Goal: Feedback & Contribution: Submit feedback/report problem

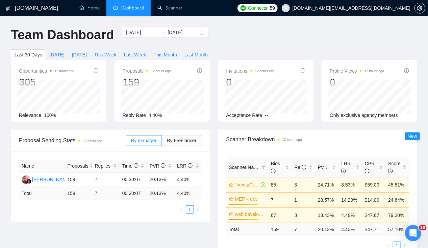
scroll to position [0, 2]
click at [92, 10] on link "Home" at bounding box center [89, 8] width 20 height 6
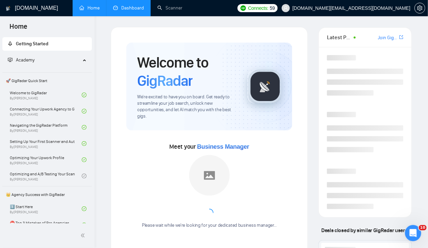
click at [130, 9] on link "Dashboard" at bounding box center [128, 8] width 31 height 6
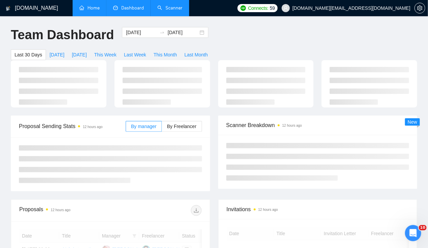
click at [169, 9] on link "Scanner" at bounding box center [169, 8] width 25 height 6
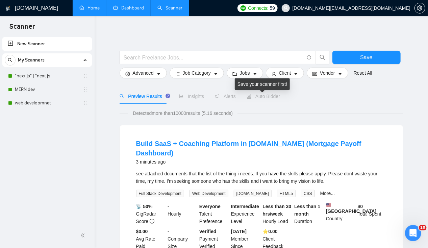
click at [267, 95] on span "Auto Bidder" at bounding box center [262, 96] width 33 height 5
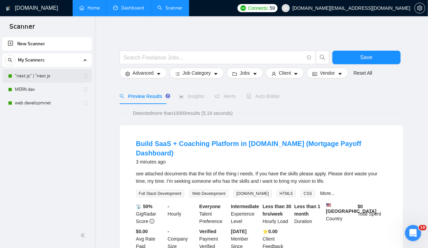
click at [45, 80] on link ""next.js" | "next js" at bounding box center [47, 76] width 64 height 14
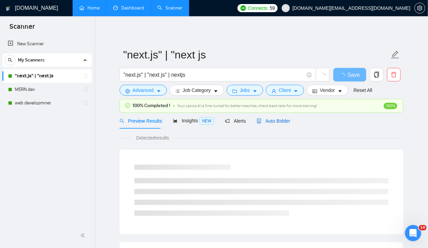
click at [284, 124] on div "Auto Bidder" at bounding box center [273, 120] width 33 height 7
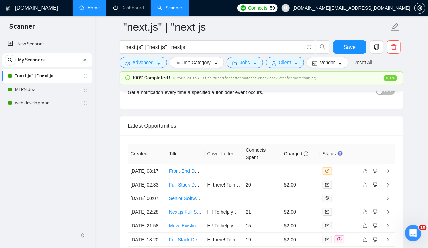
scroll to position [1669, 0]
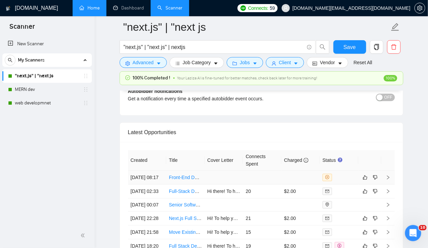
click at [194, 171] on td "Front-End Developer (REACT)" at bounding box center [185, 178] width 38 height 14
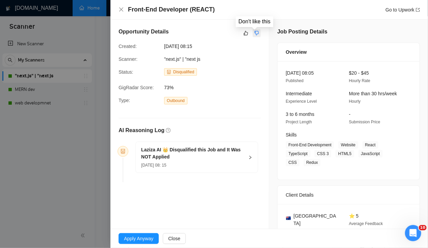
click at [255, 34] on icon "dislike" at bounding box center [257, 33] width 4 height 4
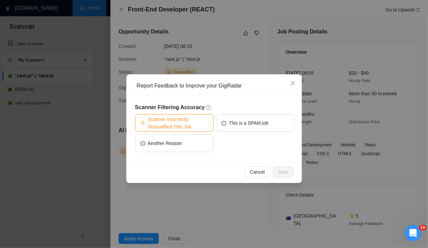
click at [197, 127] on span "Scanner Incorrectly Disqualified This Job" at bounding box center [178, 122] width 60 height 15
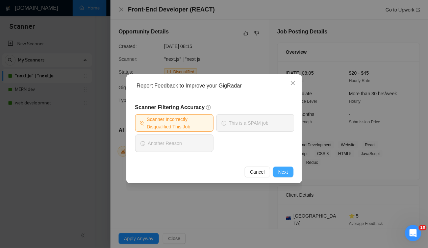
click at [283, 173] on span "Next" at bounding box center [283, 171] width 10 height 7
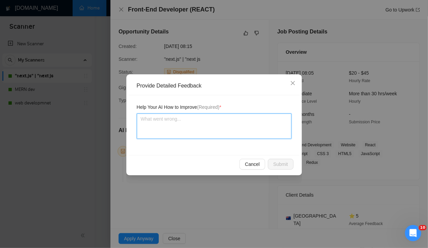
click at [191, 129] on textarea at bounding box center [214, 125] width 155 height 25
type textarea "I"
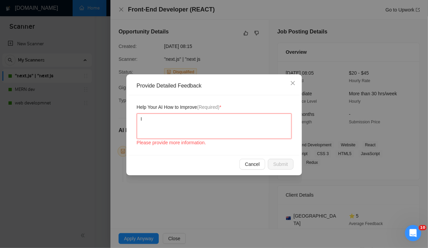
type textarea "In"
type textarea "In j"
type textarea "In jo"
type textarea "In job"
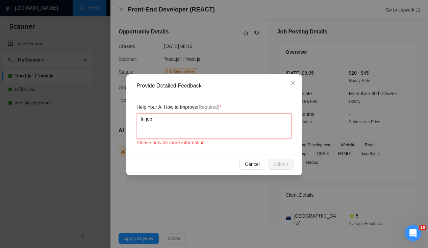
type textarea "In job"
type textarea "In job t"
type textarea "In job th"
type textarea "In job the"
type textarea "In job ther"
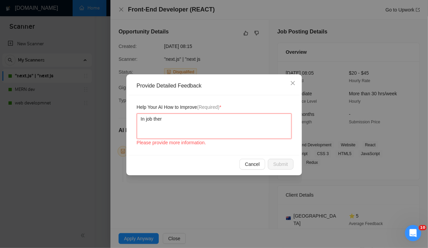
type textarea "In job ther"
type textarea "In job there"
type textarea "In job there i"
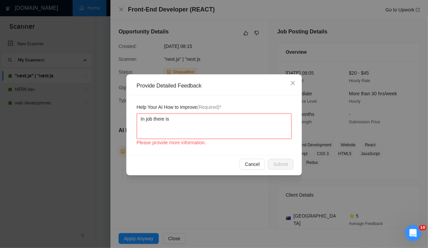
type textarea "In job there is"
type textarea "In job there is a"
type textarea "In job there is a m"
type textarea "In job there is a me"
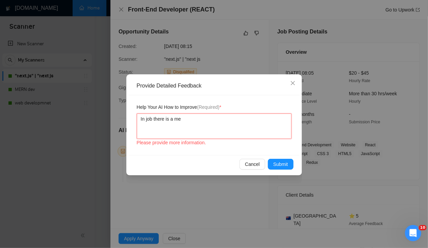
type textarea "In job there is a men"
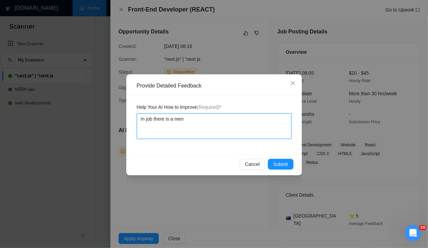
type textarea "In job there is a ment"
type textarea "In job there is a menti"
type textarea "In job there is a mentio"
type textarea "In job there is a mention"
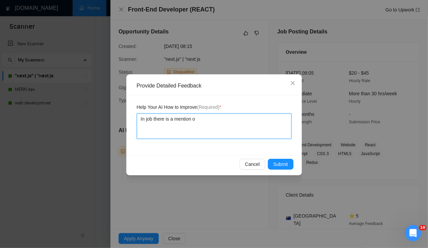
type textarea "In job there is a mention of"
type textarea "In job there is a mention of 2"
type textarea "In job there is a mention of 2-"
type textarea "In job there is a mention of 2-3"
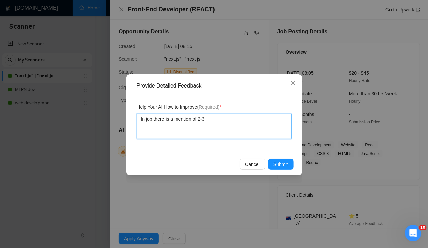
type textarea "In job there is a mention of 2-3"
type textarea "In job there is a mention of 2-3 h"
type textarea "In job there is a mention of 2-3 hou"
type textarea "In job there is a mention of 2-3 hour"
type textarea "In job there is a mention of 2-3 hours"
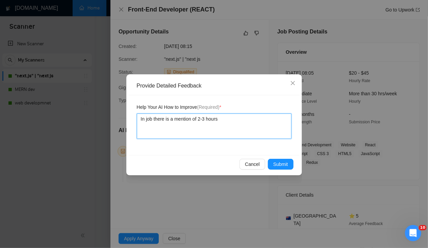
type textarea "In job there is a mention of 2-3 hours"
type textarea "In job there is a mention of o2-3 hours"
type textarea "In job there is a mention of ov2-3 hours"
type textarea "In job there is a mention of ove2-3 hours"
type textarea "In job there is a mention of over2-3 hours"
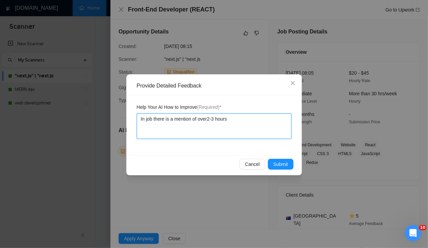
type textarea "In job there is a mention of overl2-3 hours"
type textarea "In job there is a mention of overla2-3 hours"
type textarea "In job there is a mention of overlap2-3 hours"
type textarea "In job there is a mention of overlapt2-3 hours"
type textarea "In job there is a mention of overlapton2-3 hours"
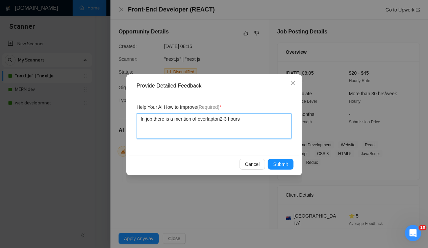
type textarea "In job there is a mention of overlaptong2-3 hours"
type textarea "In job there is a mention of overlaptong 2-3 hours"
type textarea "In job there is a mention of overlaptong2-3 hours"
type textarea "In job there is a mention of overlapton2-3 hours"
type textarea "In job there is a mention of overlapto2-3 hours"
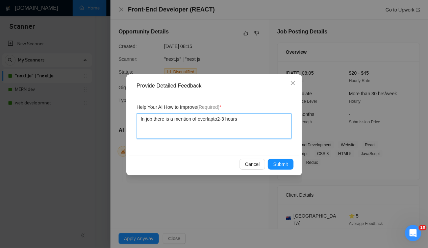
type textarea "In job there is a mention of overlapt2-3 hours"
type textarea "In job there is a mention of overlap2-3 hours"
type textarea "In job there is a mention of overlapi2-3 hours"
type textarea "In job there is a mention of overlapin2-3 hours"
type textarea "In job there is a mention of overlaping2-3 hours"
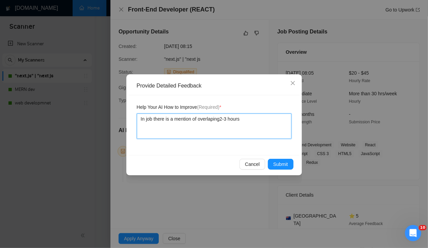
type textarea "In job there is a mention of overlaping 2-3 hours"
type textarea "In job there is a mention of overlapping 2-3 hours"
click at [255, 119] on textarea "In job there is a mention of overlapping 2-3 hours" at bounding box center [214, 125] width 155 height 25
type textarea "In job there is a mention of overlapping 2-3 hours o"
type textarea "In job there is a mention of overlapping 2-3 hours on"
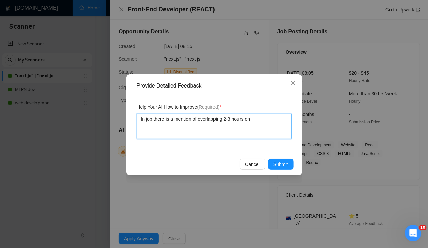
type textarea "In job there is a mention of overlapping 2-3 hours on"
type textarea "In job there is a mention of overlapping 2-3 hours on sy"
type textarea "In job there is a mention of overlapping 2-3 hours on syd"
type textarea "In job there is a mention of overlapping 2-3 hours on syde"
type textarea "In job there is a mention of overlapping 2-3 hours on syden"
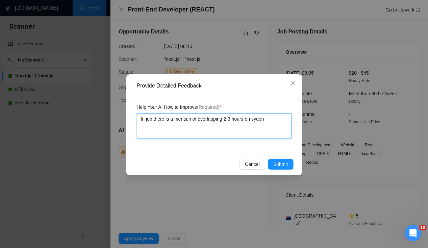
type textarea "In job there is a mention of overlapping 2-3 hours on sydeny"
type textarea "In job there is a mention of overlapping 2-3 hours on [GEOGRAPHIC_DATA]"
type textarea "In job there is a mention of overlapping 2-3 hours on Sydney ti"
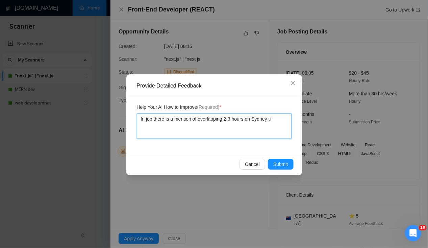
type textarea "In job there is a mention of overlapping 2-3 hours on Sydney tie"
type textarea "In job there is a mention of overlapping 2-3 hours on Sydney ti"
type textarea "In job there is a mention of overlapping 2-3 hours on [PERSON_NAME]"
type textarea "In job there is a mention of overlapping 2-3 hours on Sydney time"
type textarea "In job there is a mention of overlapping 2-3 hours on Sydney timezo"
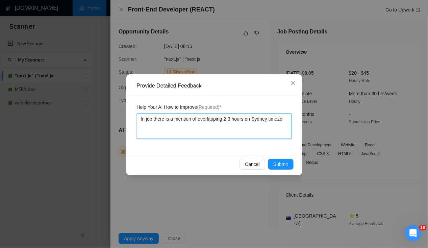
type textarea "In job there is a mention of overlapping 2-3 hours on Sydney timezon"
type textarea "In job there is a mention of overlapping 2-3 hours on Sydney timezone"
type textarea "In job there is a mention of overlapping 2-3 hours on Sydney timezone w"
type textarea "In job there is a mention of overlapping 2-3 hours on Sydney timezone wh"
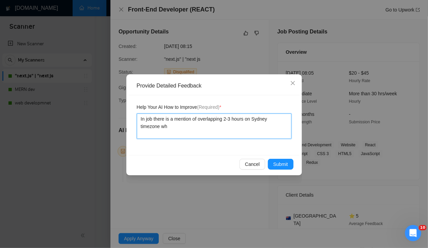
type textarea "In job there is a mention of overlapping 2-3 hours on Sydney timezone whi"
type textarea "In job there is a mention of overlapping 2-3 hours on Sydney timezone whic"
type textarea "In job there is a mention of overlapping 2-3 hours on Sydney timezone which"
type textarea "In job there is a mention of overlapping 2-3 hours on Sydney timezone which c"
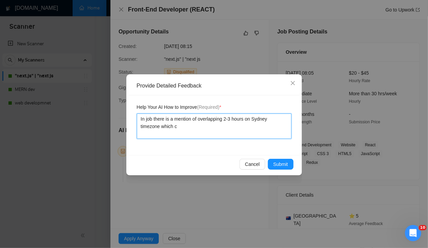
type textarea "In job there is a mention of overlapping 2-3 hours on Sydney timezone which ca"
type textarea "In job there is a mention of overlapping 2-3 hours on Sydney timezone which can"
type textarea "In job there is a mention of overlapping 2-3 hours on Sydney timezone which can…"
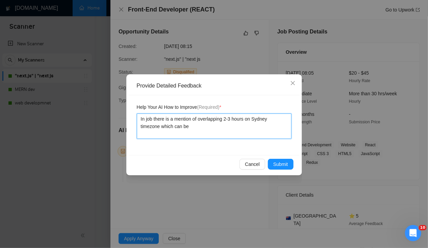
type textarea "In job there is a mention of overlapping 2-3 hours on Sydney timezone which can…"
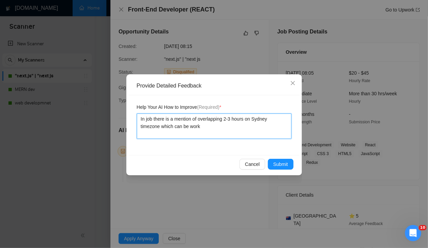
type textarea "In job there is a mention of overlapping 2-3 hours on Sydney timezone which can…"
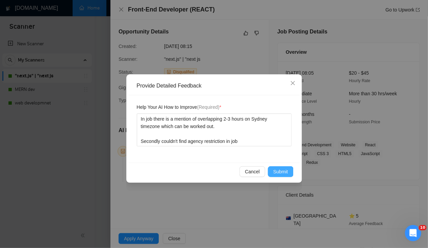
click at [284, 173] on span "Submit" at bounding box center [280, 171] width 15 height 7
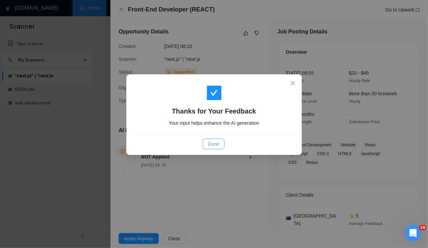
click at [214, 143] on span "Done" at bounding box center [213, 143] width 11 height 7
